Goal: Task Accomplishment & Management: Use online tool/utility

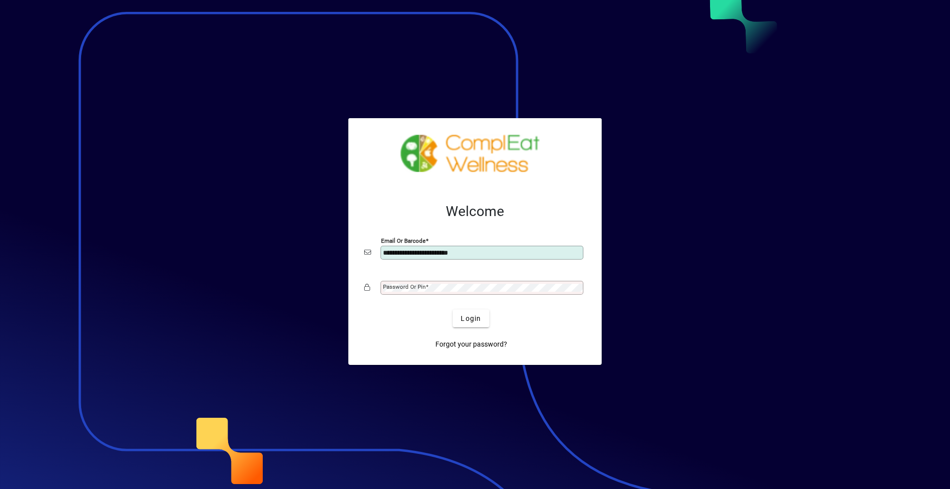
type input "**********"
click at [481, 321] on span "Login" at bounding box center [471, 319] width 20 height 10
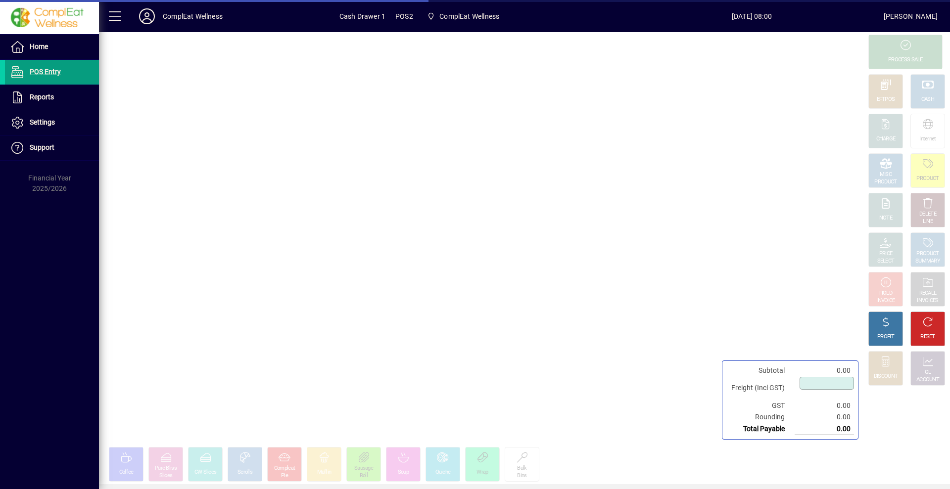
type input "****"
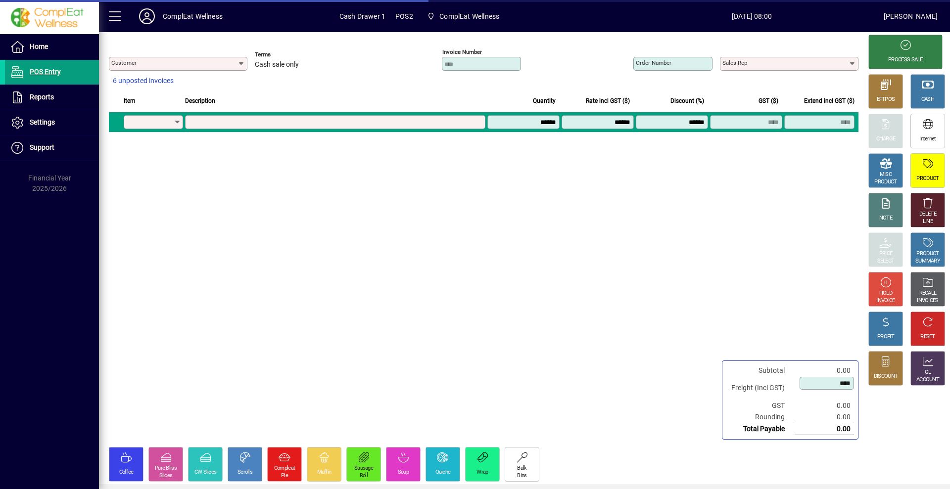
type input "**********"
